Goal: Task Accomplishment & Management: Manage account settings

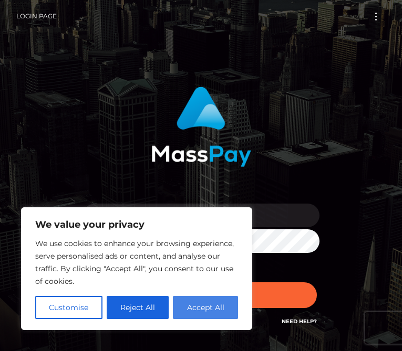
click at [199, 317] on button "Accept All" at bounding box center [205, 307] width 65 height 23
checkbox input "true"
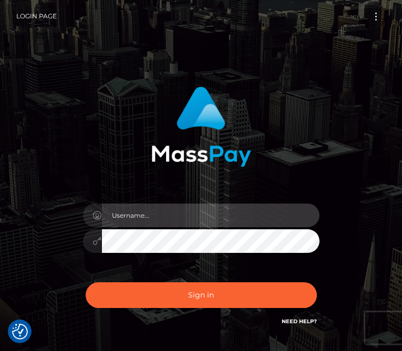
click at [208, 216] on input "text" at bounding box center [210, 216] width 217 height 24
type input "[EMAIL_ADDRESS][DOMAIN_NAME]"
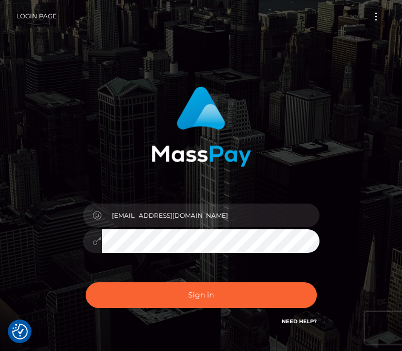
click at [50, 269] on div "[EMAIL_ADDRESS][DOMAIN_NAME]" at bounding box center [201, 212] width 402 height 425
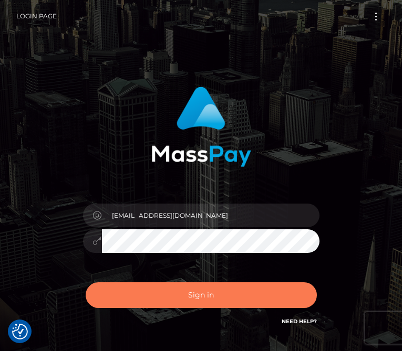
click at [197, 293] on button "Sign in" at bounding box center [201, 295] width 231 height 26
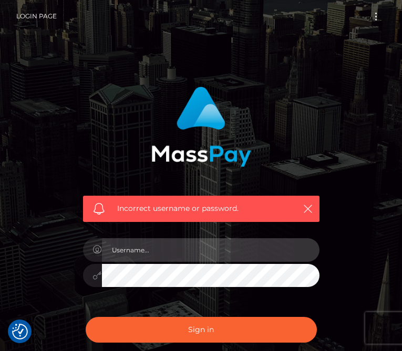
click at [198, 245] on input "text" at bounding box center [210, 250] width 217 height 24
type input "[EMAIL_ADDRESS][DOMAIN_NAME]"
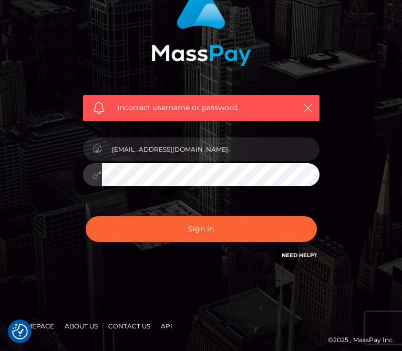
scroll to position [108, 0]
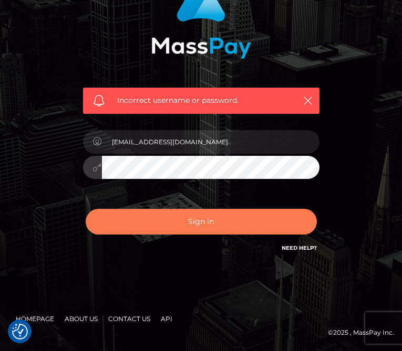
click at [188, 223] on button "Sign in" at bounding box center [201, 222] width 231 height 26
